Goal: Task Accomplishment & Management: Manage account settings

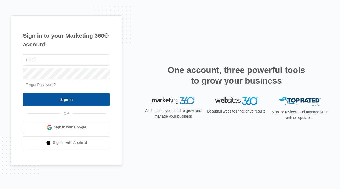
type input "[PERSON_NAME][EMAIL_ADDRESS][DOMAIN_NAME]"
click at [68, 97] on input "Sign In" at bounding box center [66, 99] width 87 height 13
